Goal: Information Seeking & Learning: Learn about a topic

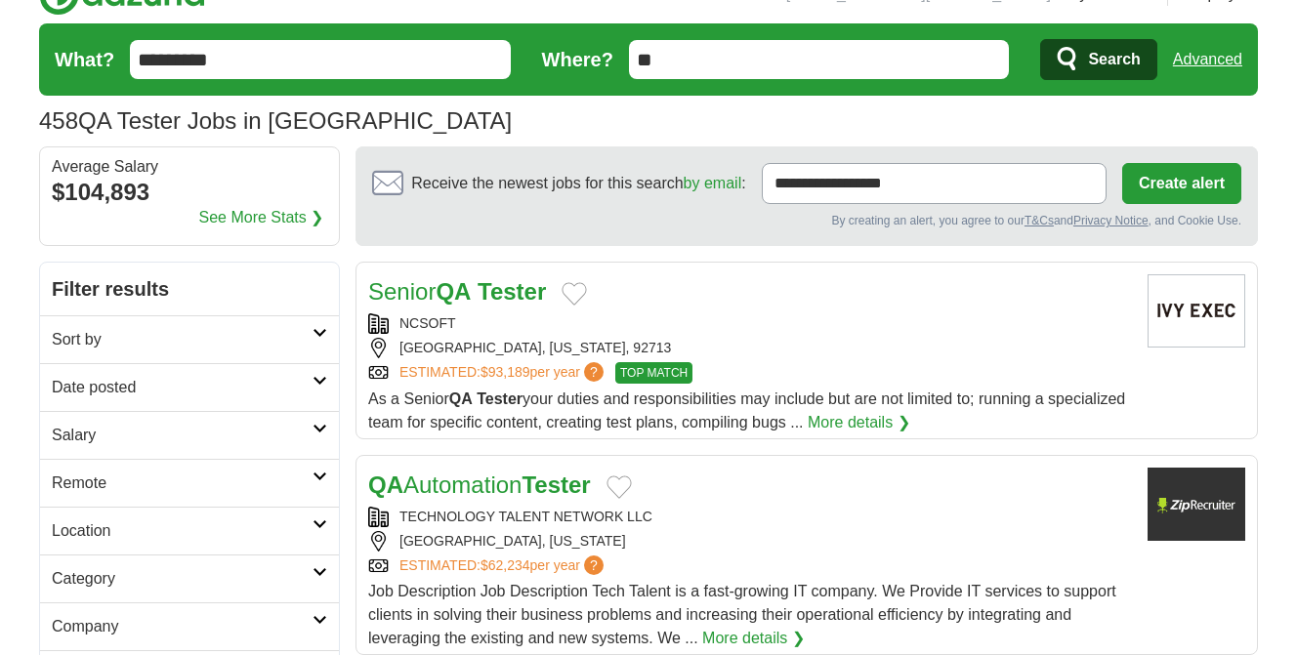
scroll to position [98, 0]
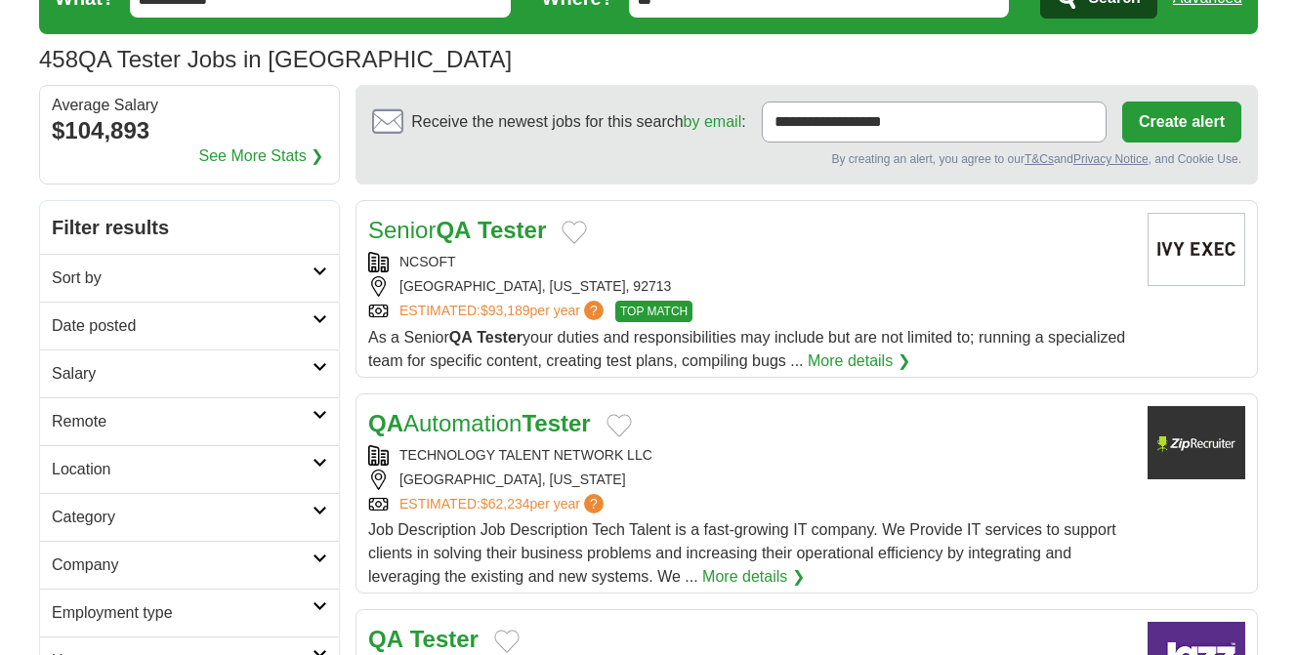
click at [269, 321] on h2 "Date posted" at bounding box center [182, 325] width 261 height 23
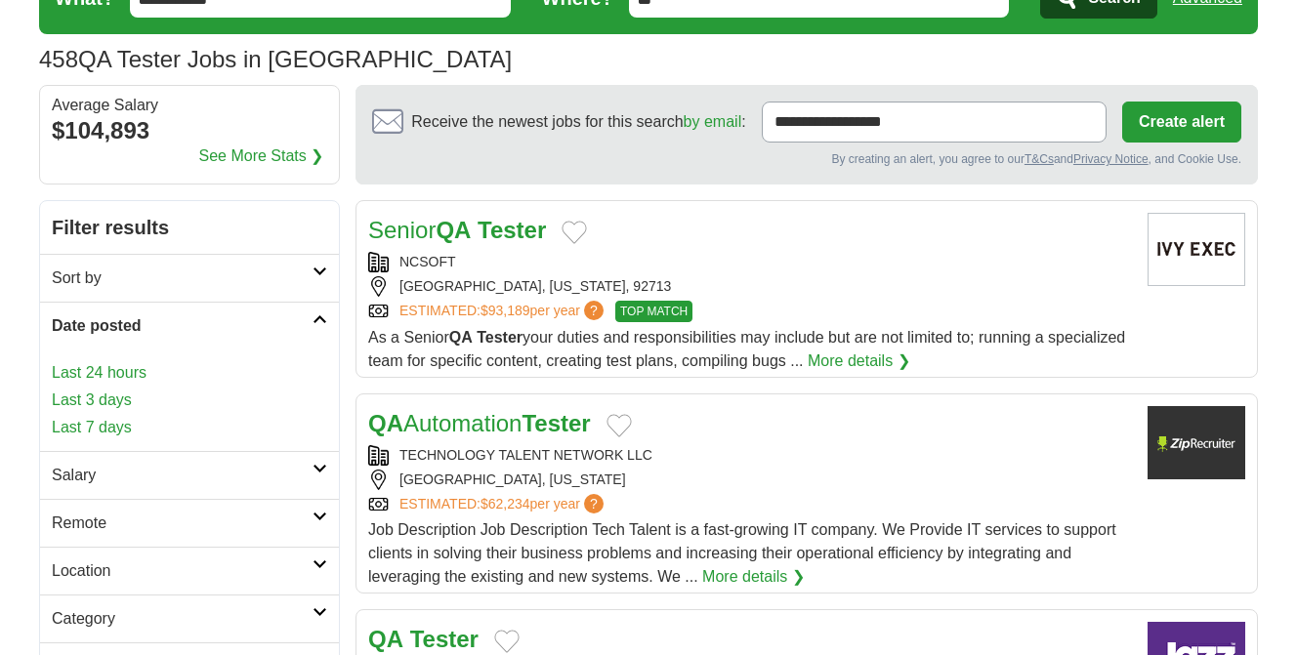
click at [121, 421] on link "Last 7 days" at bounding box center [189, 427] width 275 height 23
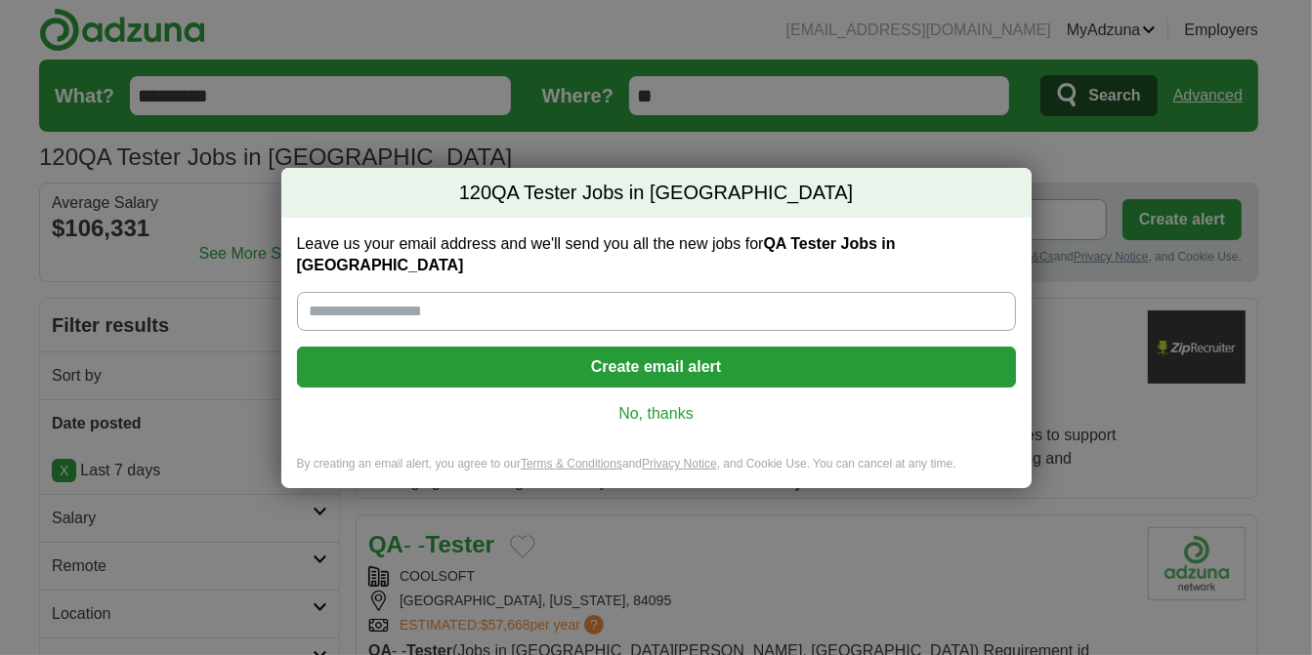
click at [669, 403] on link "No, thanks" at bounding box center [657, 413] width 688 height 21
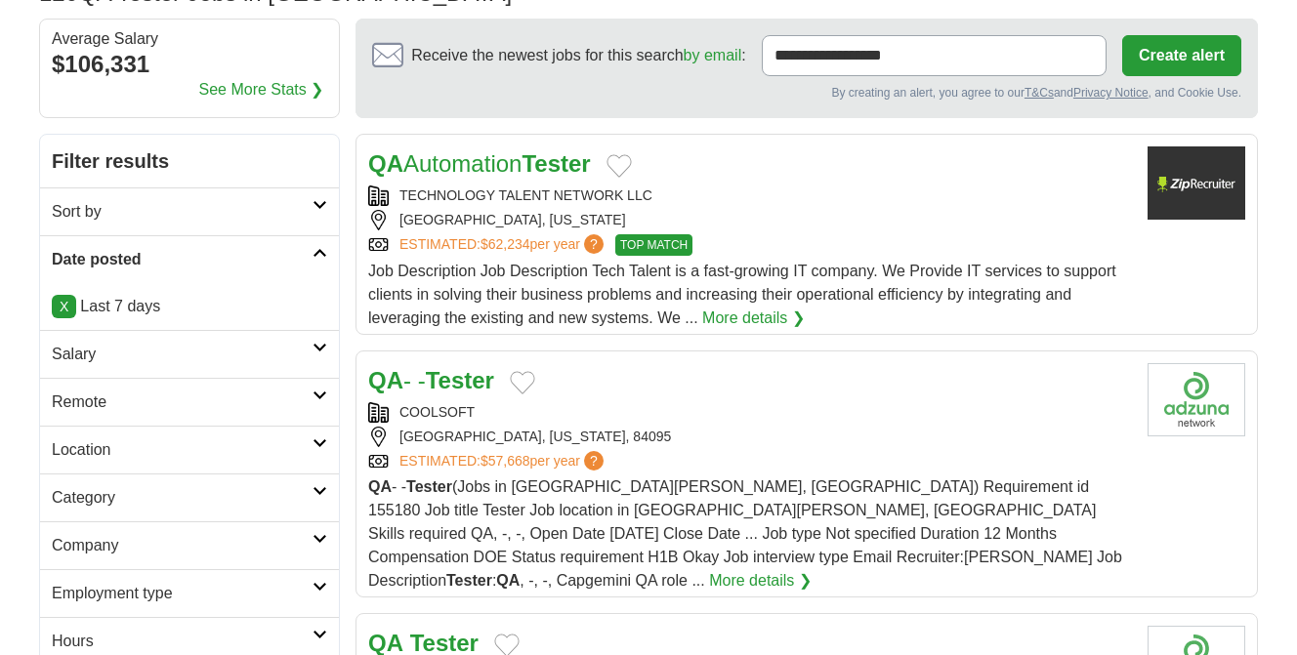
scroll to position [195, 0]
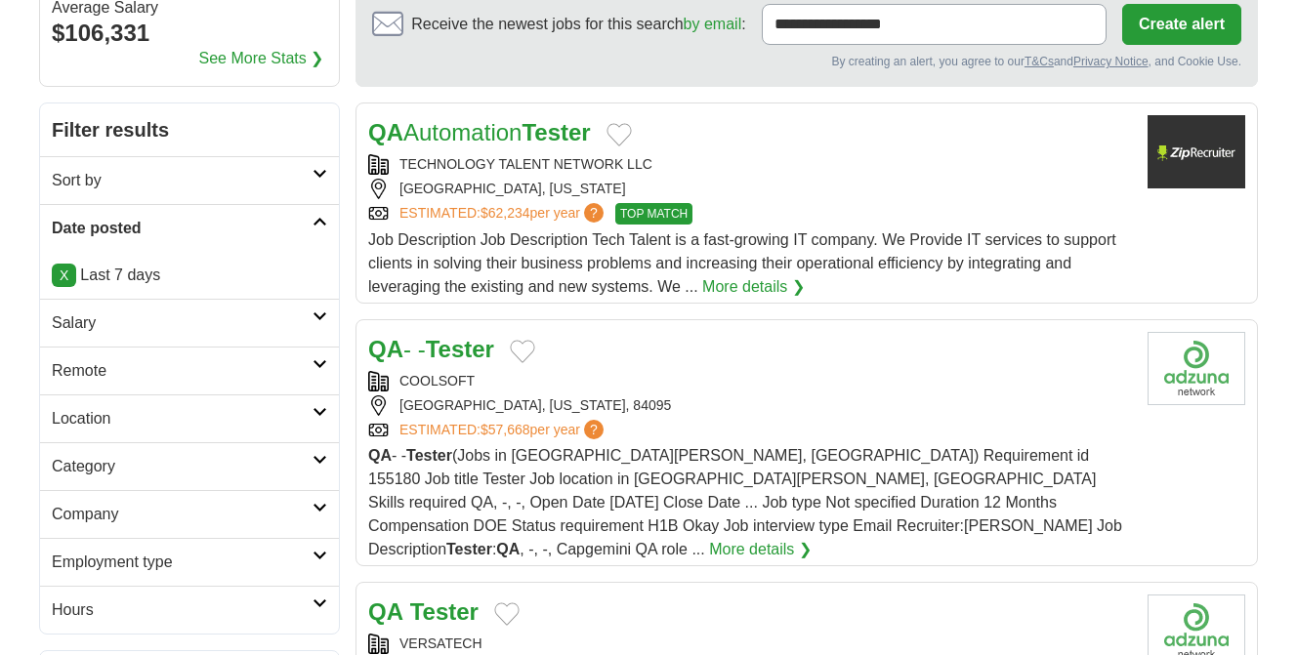
click at [305, 361] on h2 "Remote" at bounding box center [182, 370] width 261 height 23
click at [90, 411] on link "Remote jobs" at bounding box center [96, 417] width 88 height 17
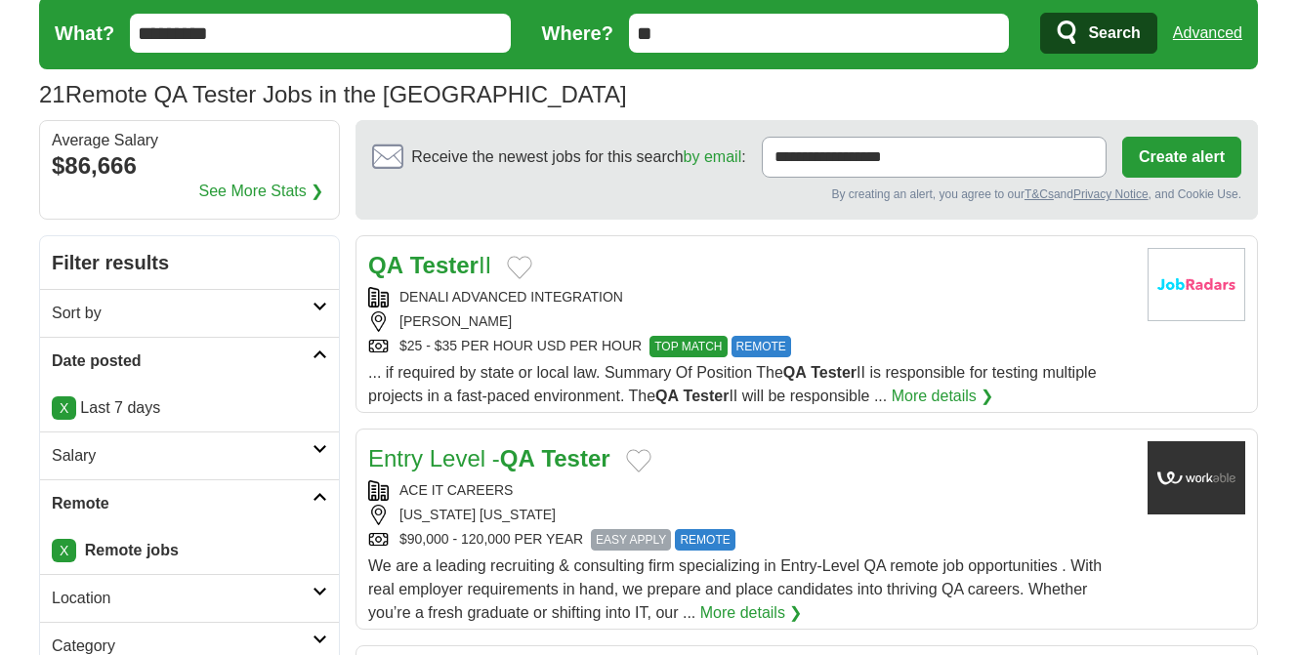
scroll to position [98, 0]
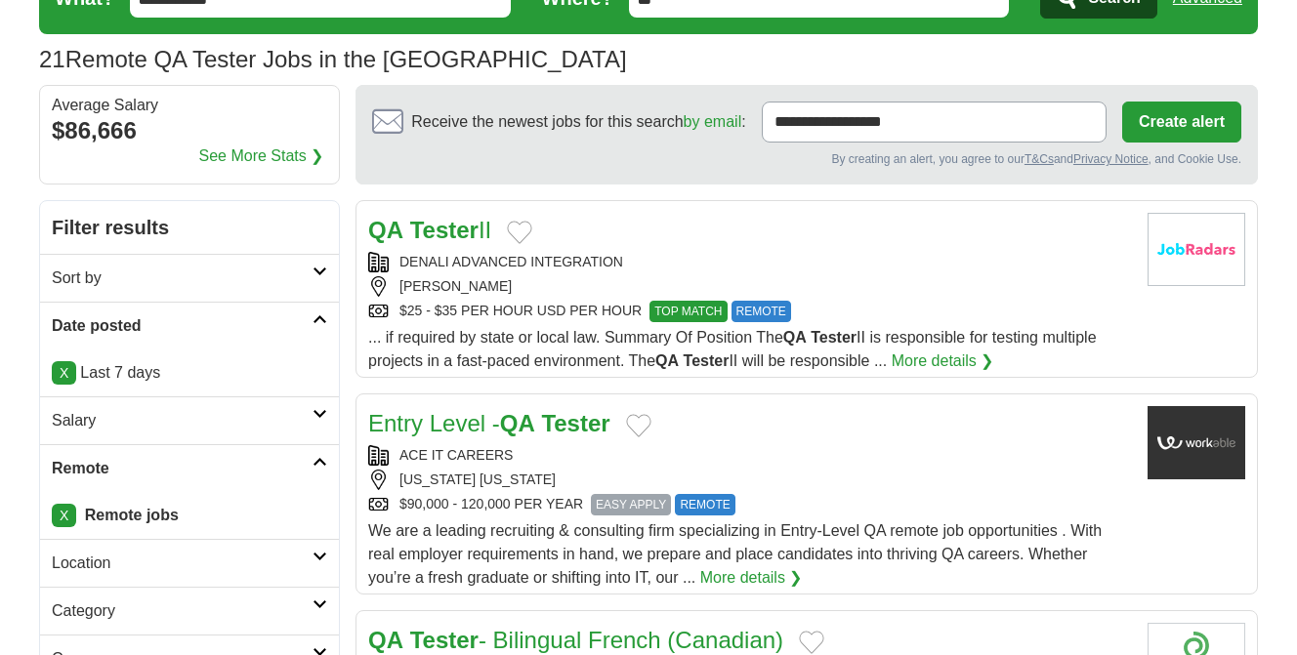
click at [164, 363] on p "X Last 7 days" at bounding box center [189, 372] width 275 height 23
click at [64, 374] on link "X" at bounding box center [64, 372] width 24 height 23
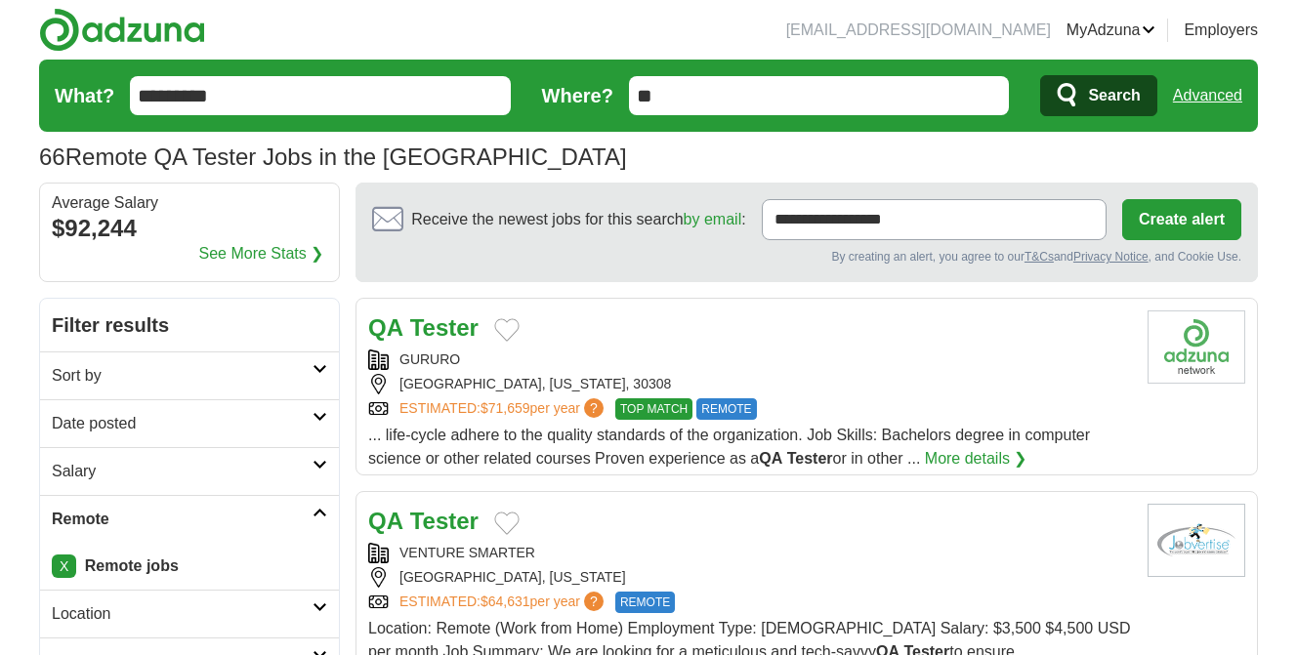
click at [308, 418] on h2 "Date posted" at bounding box center [182, 423] width 261 height 23
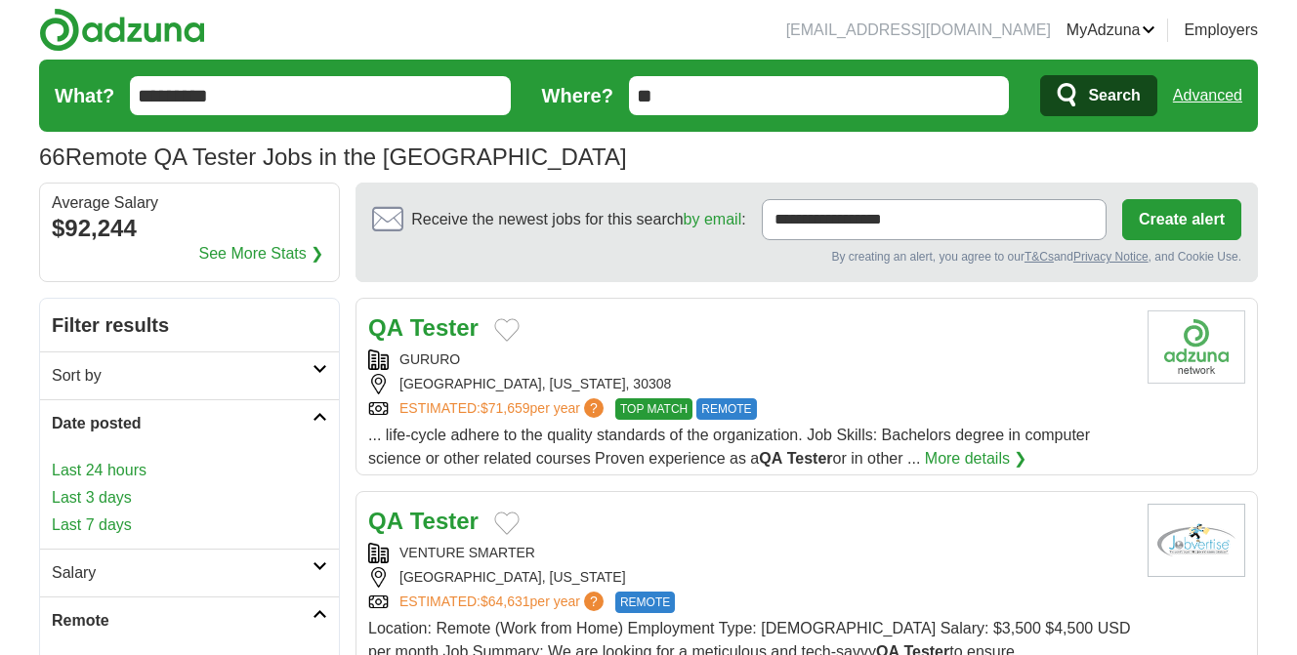
scroll to position [98, 0]
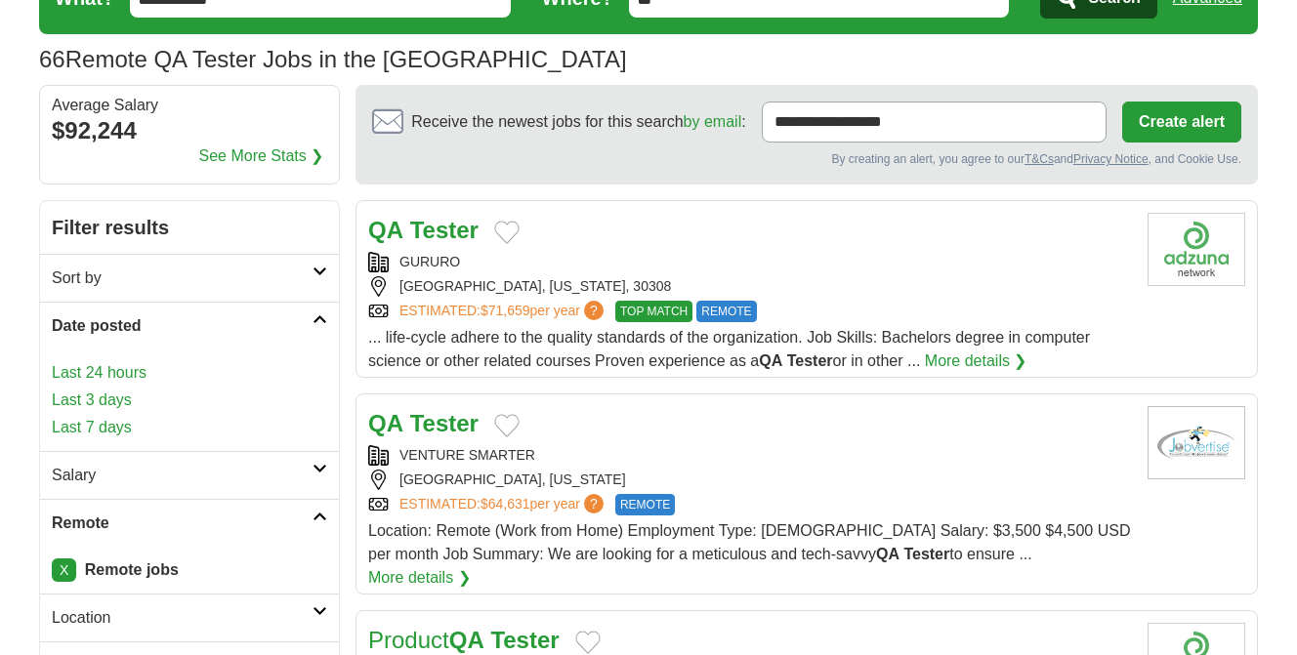
click at [116, 364] on link "Last 24 hours" at bounding box center [189, 372] width 275 height 23
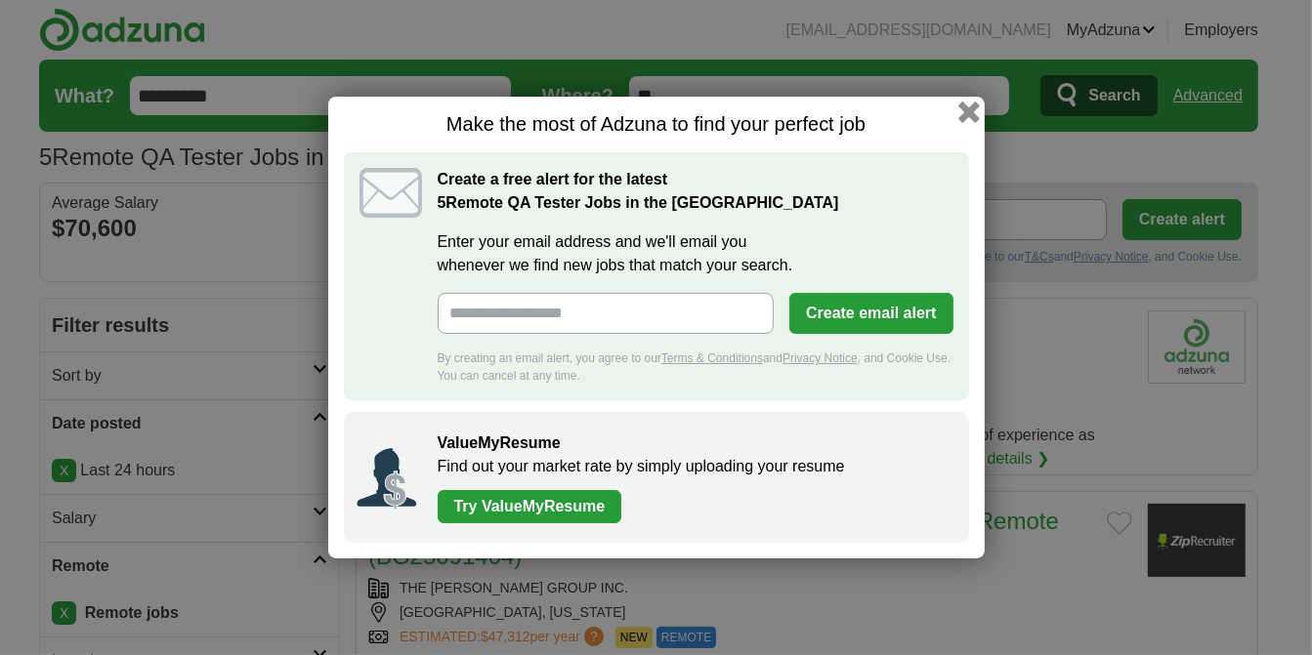
click at [971, 116] on button "button" at bounding box center [967, 112] width 21 height 21
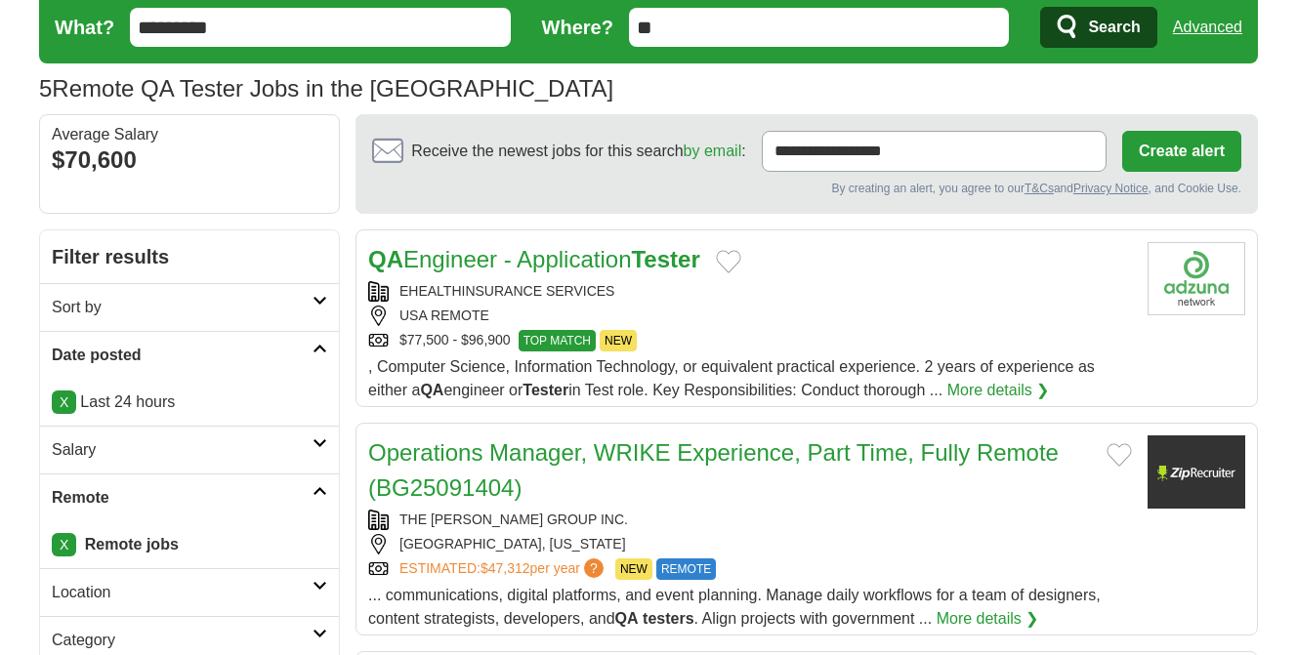
scroll to position [98, 0]
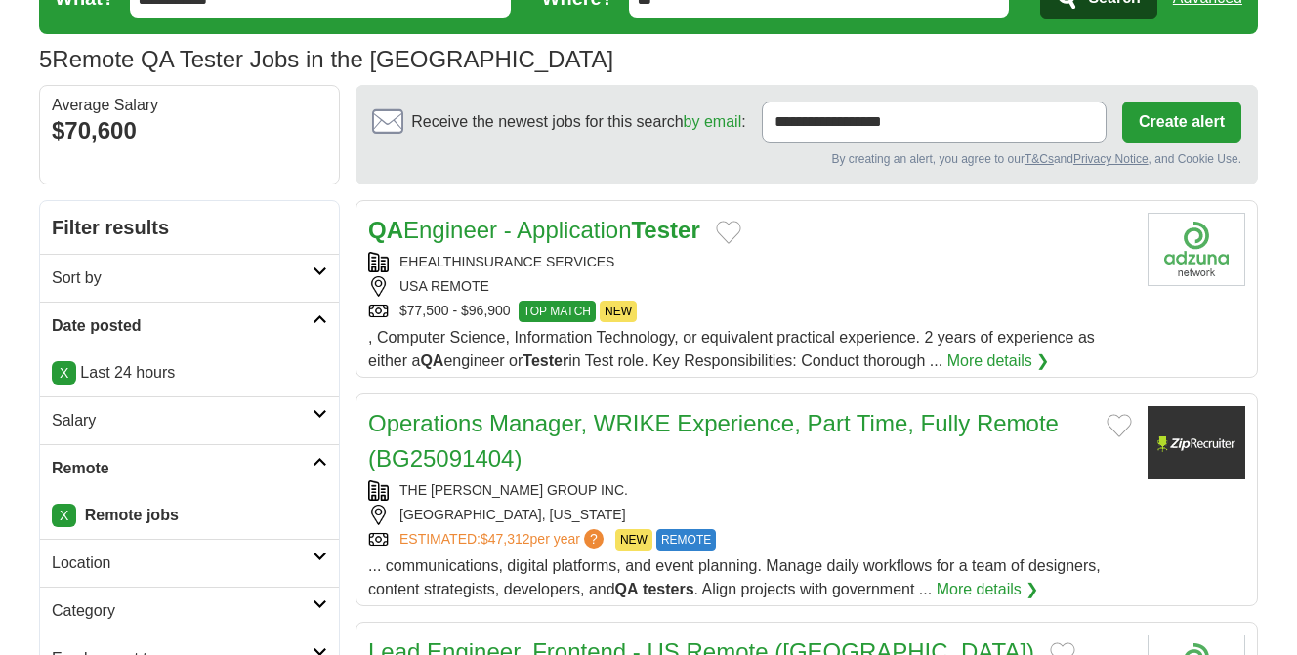
click at [817, 261] on div "EHEALTHINSURANCE SERVICES" at bounding box center [750, 262] width 764 height 21
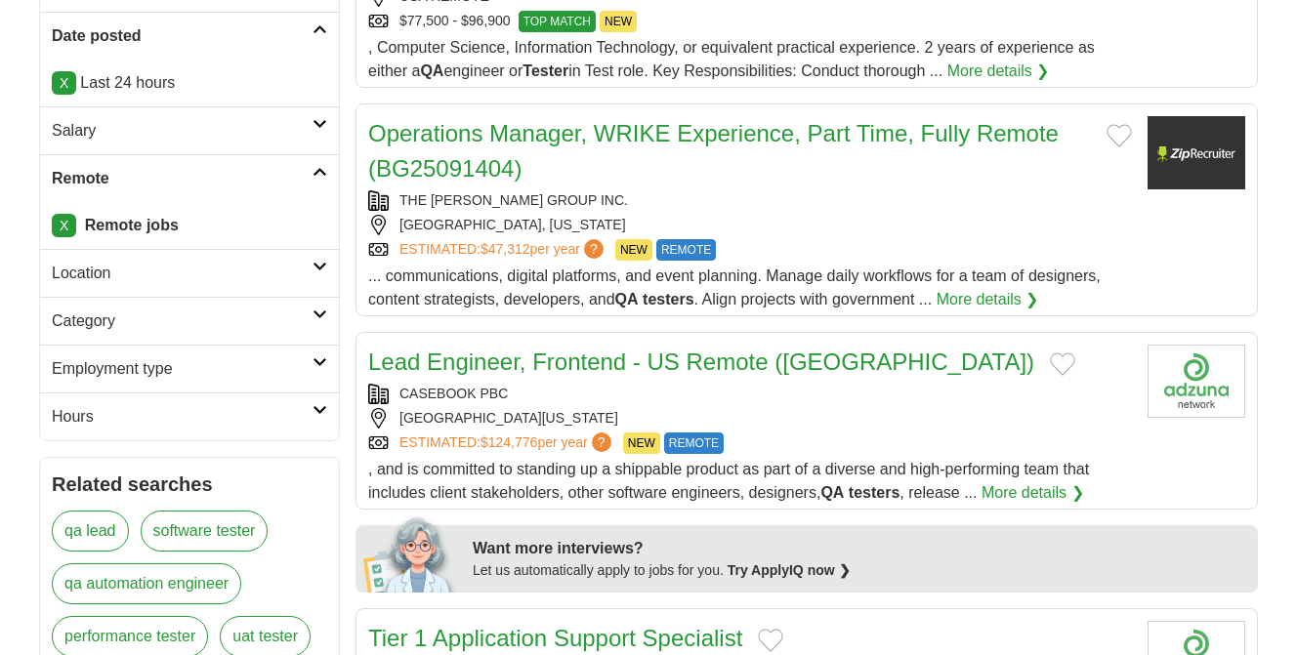
scroll to position [391, 0]
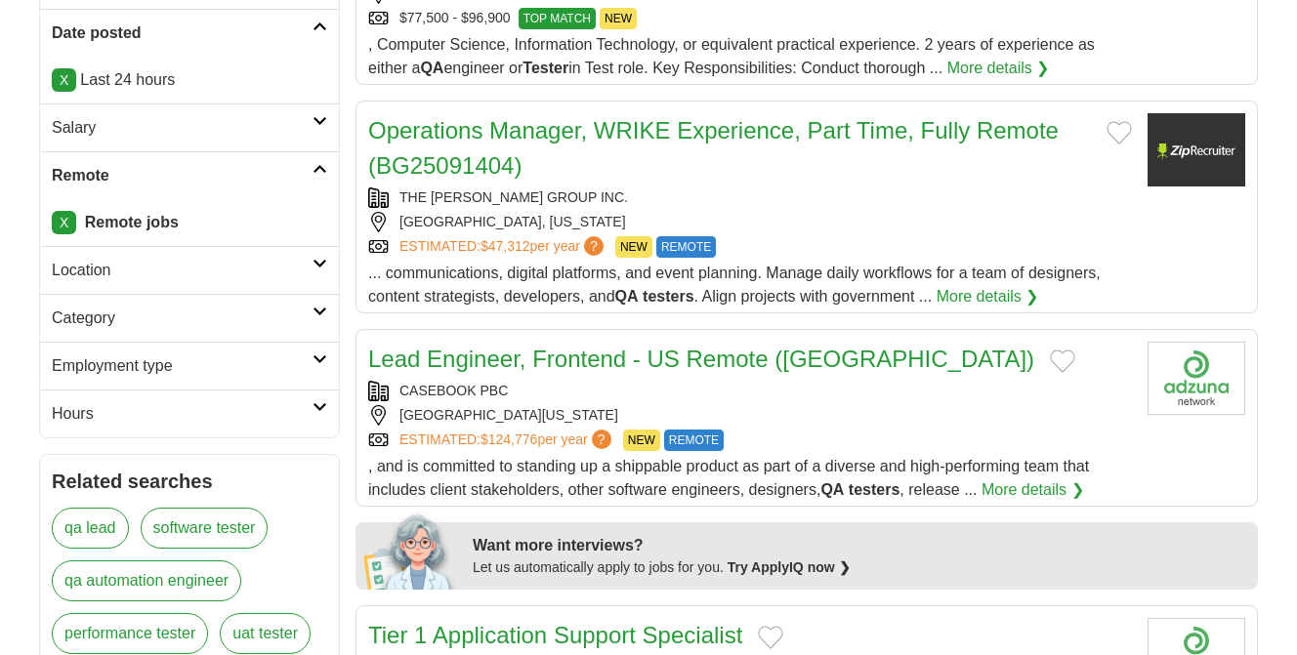
click at [63, 222] on link "X" at bounding box center [64, 222] width 24 height 23
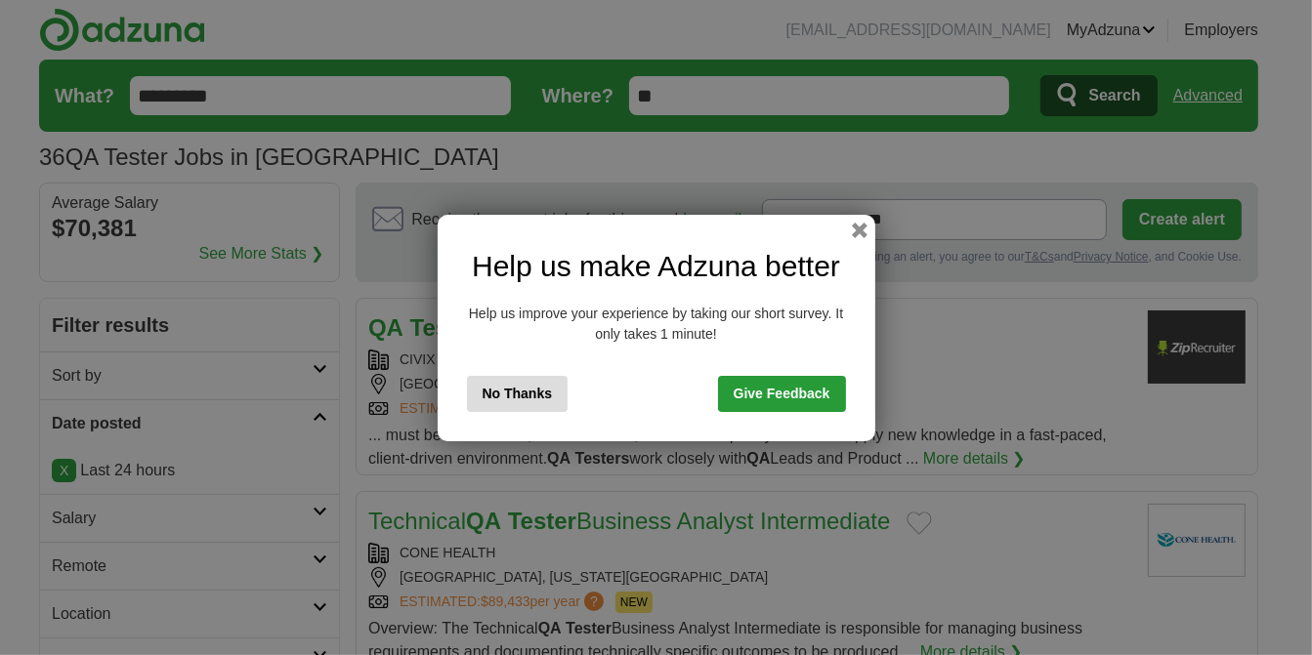
click at [523, 397] on button "No Thanks" at bounding box center [518, 394] width 102 height 36
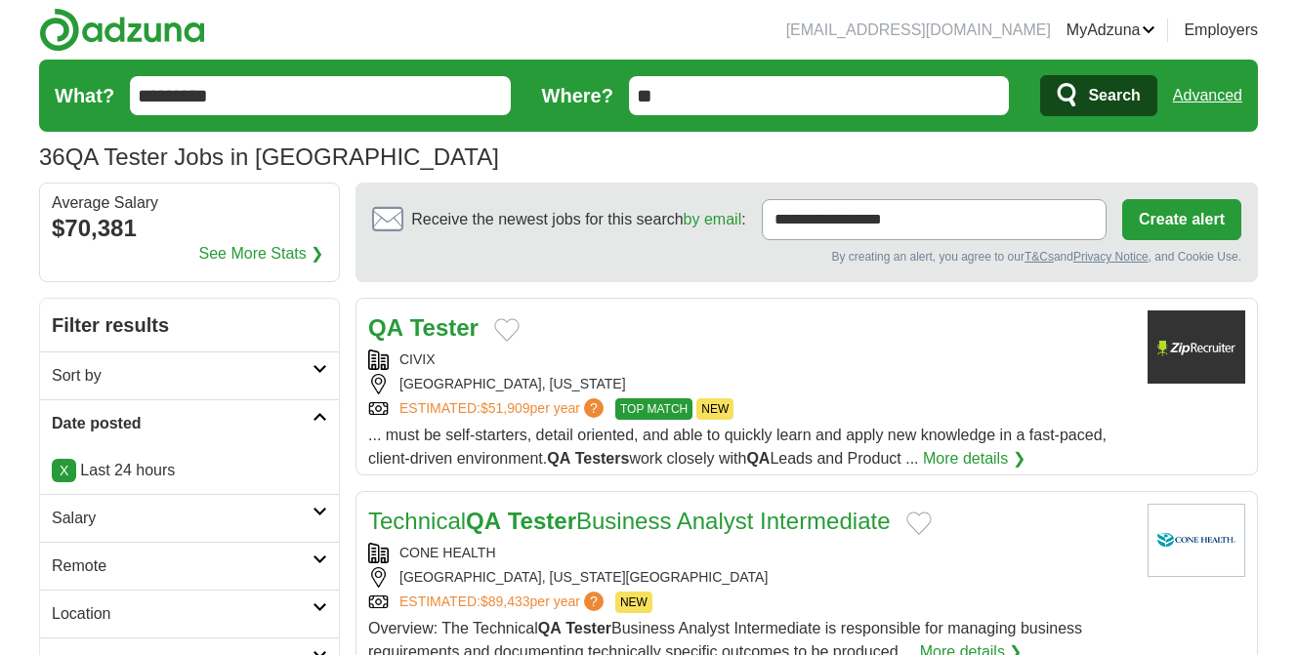
click at [462, 327] on strong "Tester" at bounding box center [444, 327] width 68 height 26
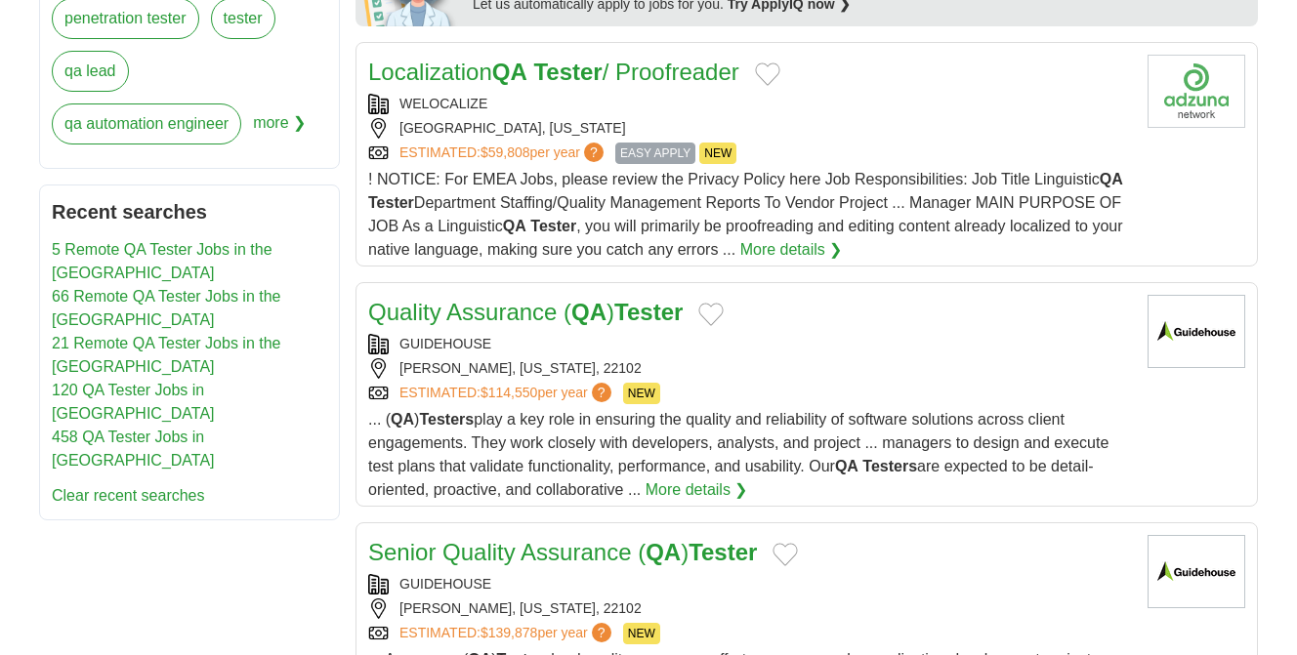
scroll to position [977, 0]
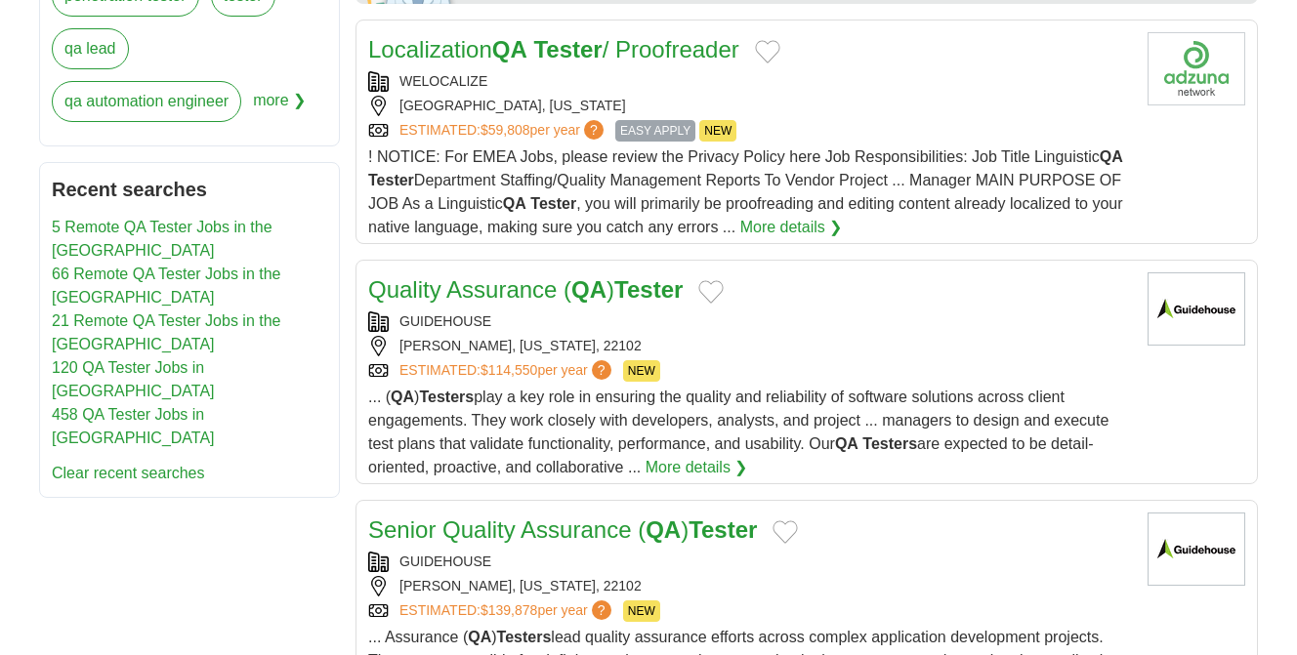
click at [919, 336] on div "[PERSON_NAME], [US_STATE], 22102" at bounding box center [750, 346] width 764 height 21
